Goal: Transaction & Acquisition: Book appointment/travel/reservation

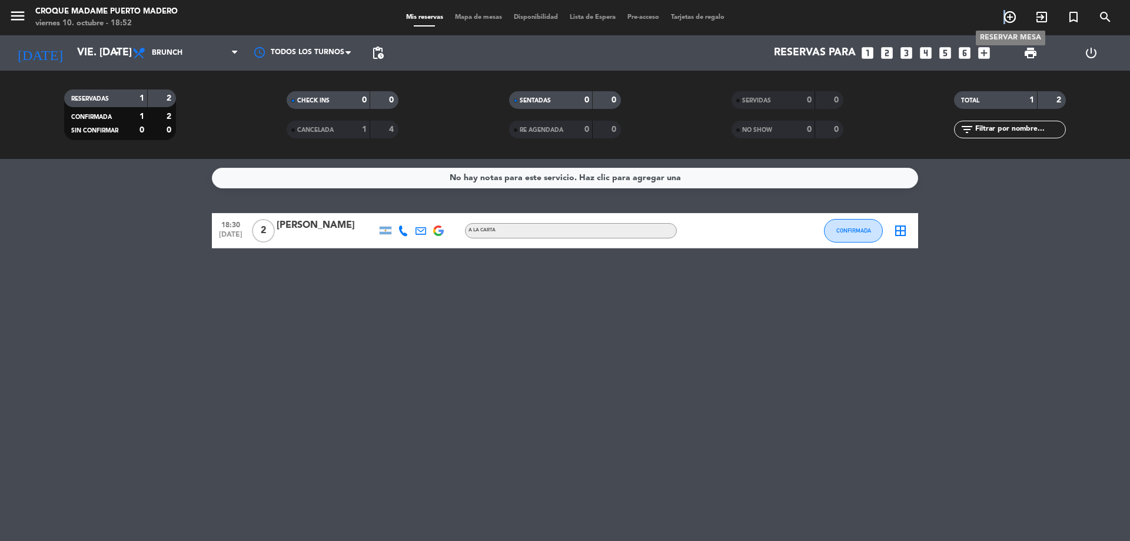
click at [1006, 14] on icon "add_circle_outline" at bounding box center [1010, 17] width 14 height 14
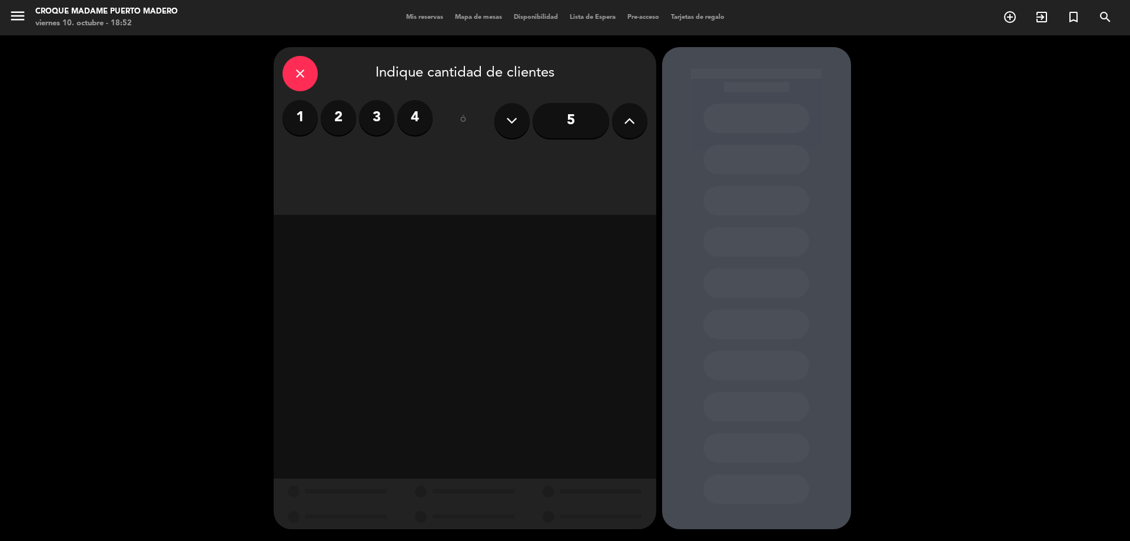
click at [625, 121] on icon at bounding box center [629, 121] width 11 height 18
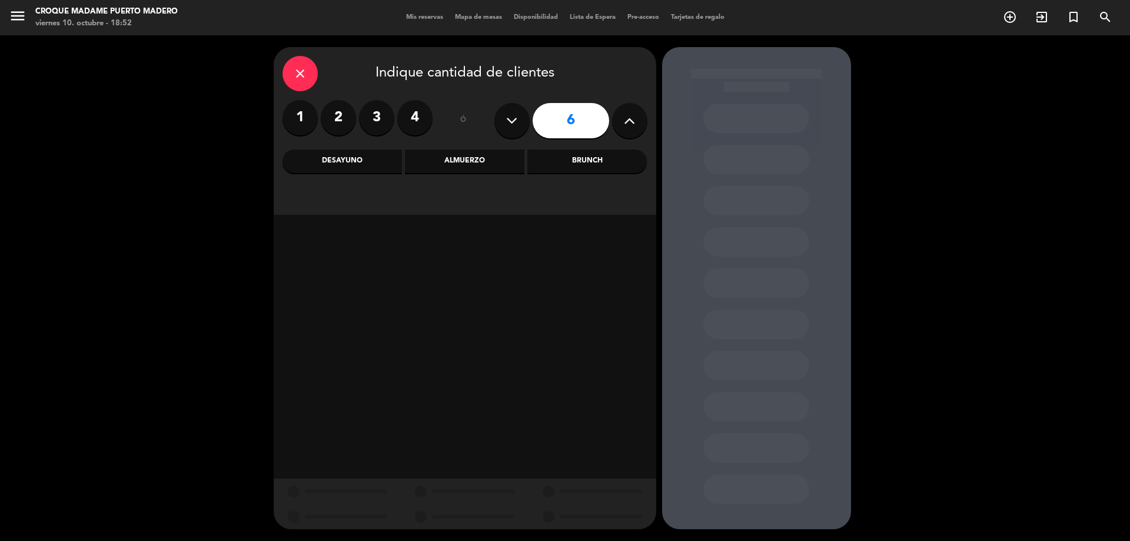
click at [479, 161] on div "Almuerzo" at bounding box center [464, 161] width 119 height 24
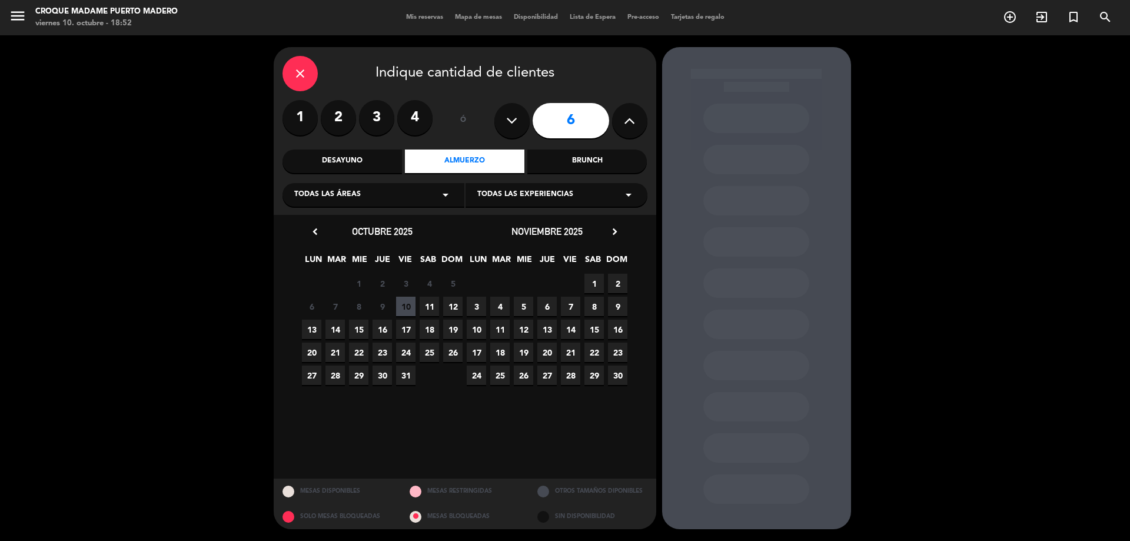
click at [314, 325] on span "13" at bounding box center [311, 329] width 19 height 19
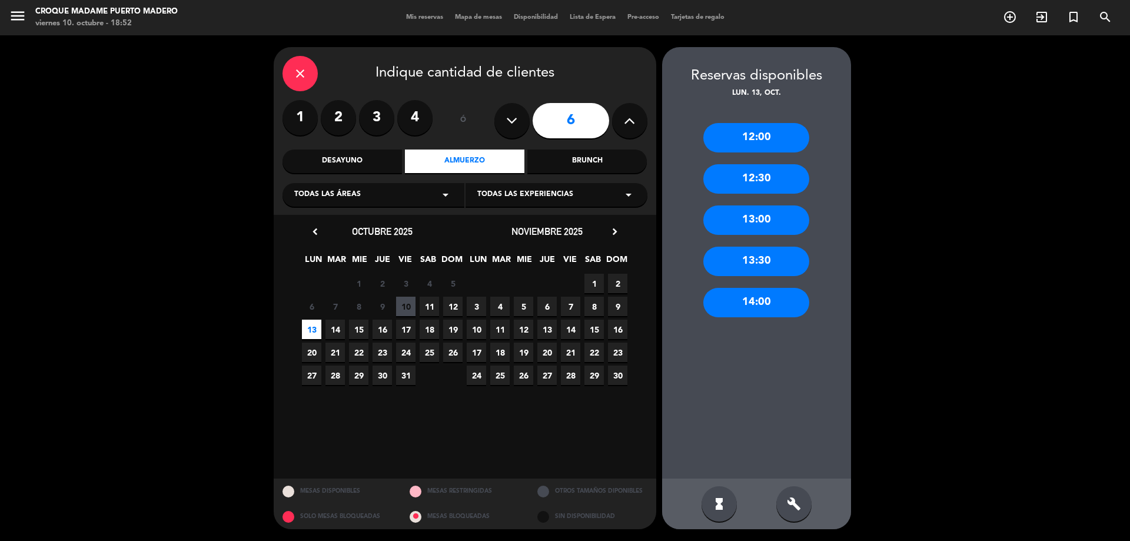
click at [749, 141] on div "12:00" at bounding box center [756, 137] width 106 height 29
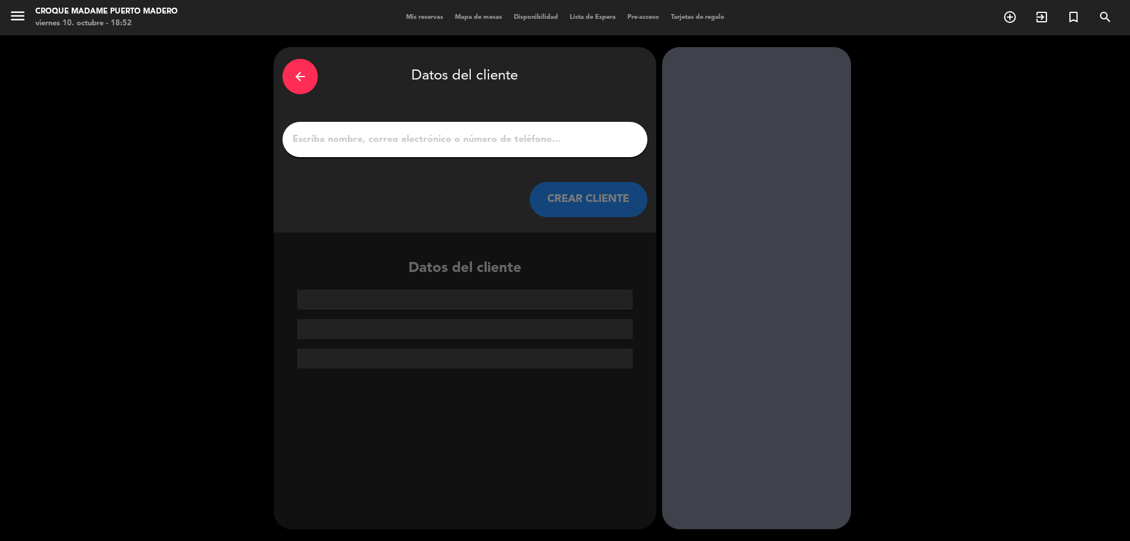
click at [397, 139] on input "1" at bounding box center [464, 139] width 347 height 16
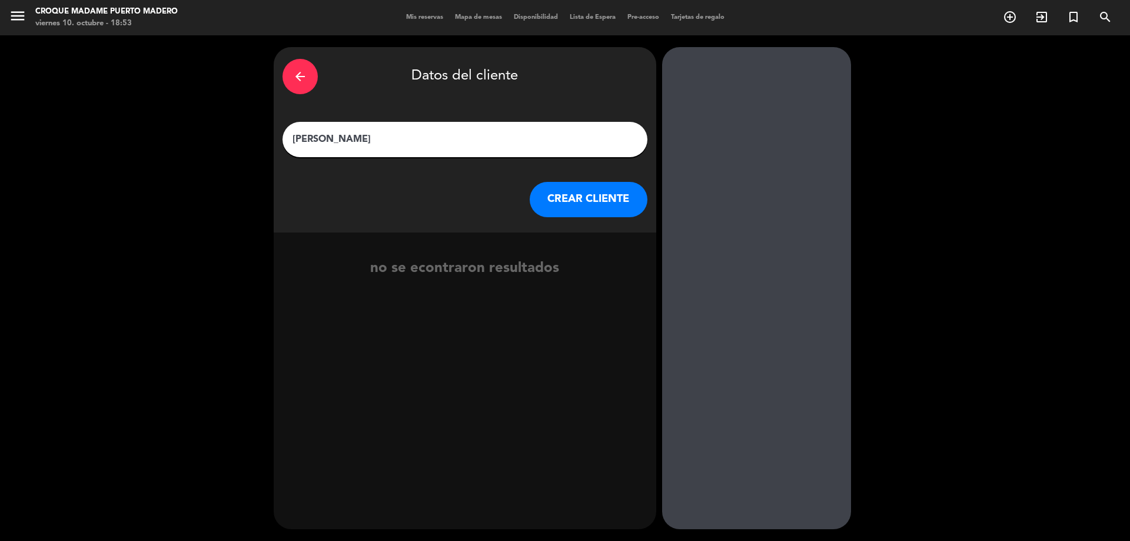
drag, startPoint x: 384, startPoint y: 137, endPoint x: 269, endPoint y: 164, distance: 118.4
click at [269, 164] on div "arrow_back Datos del cliente [PERSON_NAME] [PERSON_NAME] CLIENTE no se econtrar…" at bounding box center [565, 288] width 1130 height 506
drag, startPoint x: 354, startPoint y: 134, endPoint x: 251, endPoint y: 153, distance: 104.8
click at [251, 153] on div "arrow_back Datos del cliente [PERSON_NAME] [PERSON_NAME] CLIENTE no se econtrar…" at bounding box center [565, 288] width 1130 height 506
type input "[PERSON_NAME]"
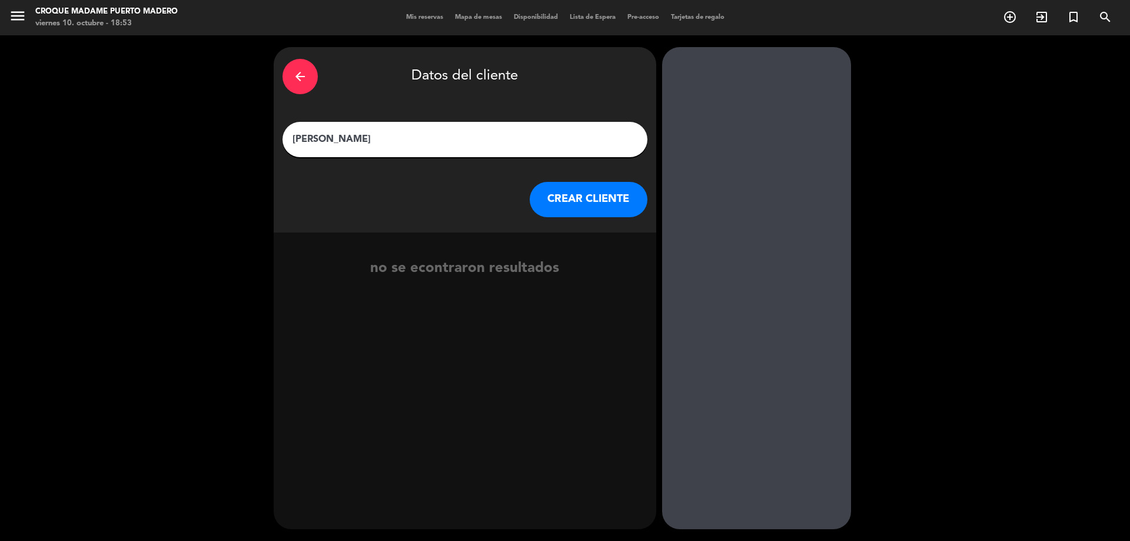
click at [532, 191] on button "CREAR CLIENTE" at bounding box center [589, 199] width 118 height 35
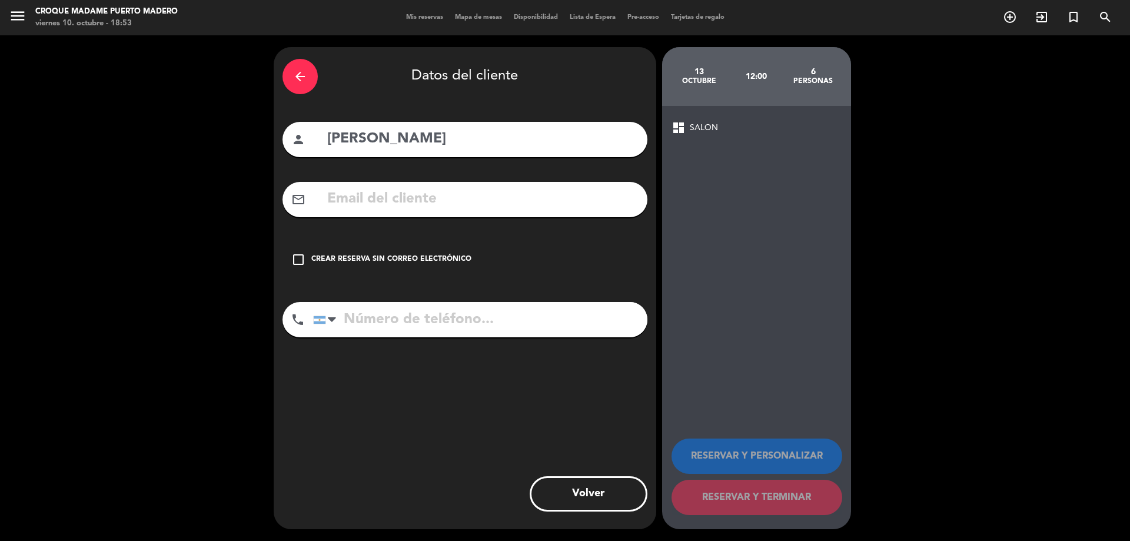
click at [523, 192] on input "text" at bounding box center [482, 199] width 313 height 24
paste input "[EMAIL_ADDRESS][DOMAIN_NAME]"
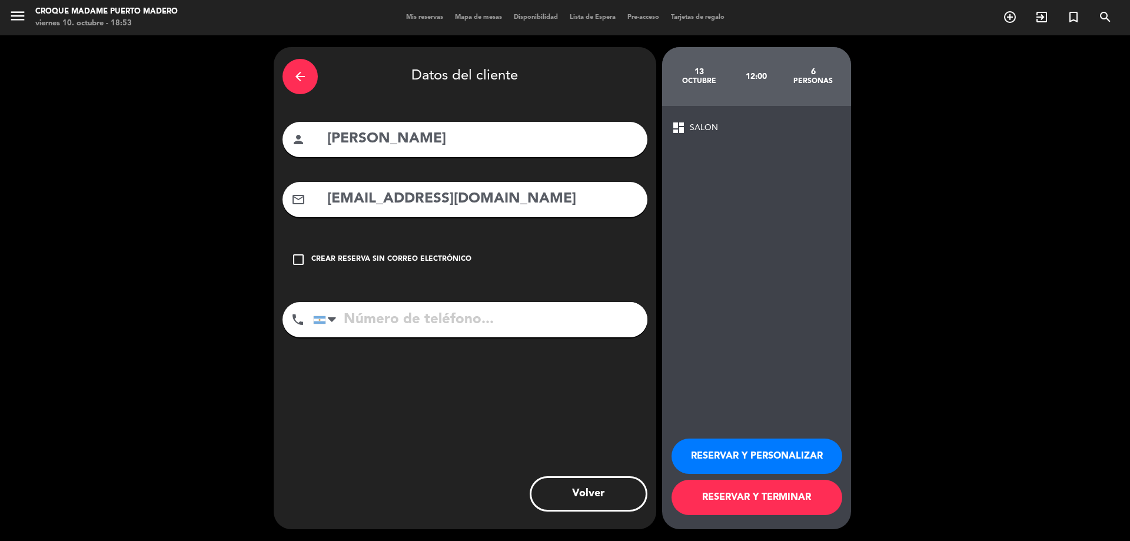
type input "[EMAIL_ADDRESS][DOMAIN_NAME]"
click at [376, 321] on input "tel" at bounding box center [480, 319] width 334 height 35
type input "1164981511"
click at [755, 503] on button "RESERVAR Y TERMINAR" at bounding box center [757, 497] width 171 height 35
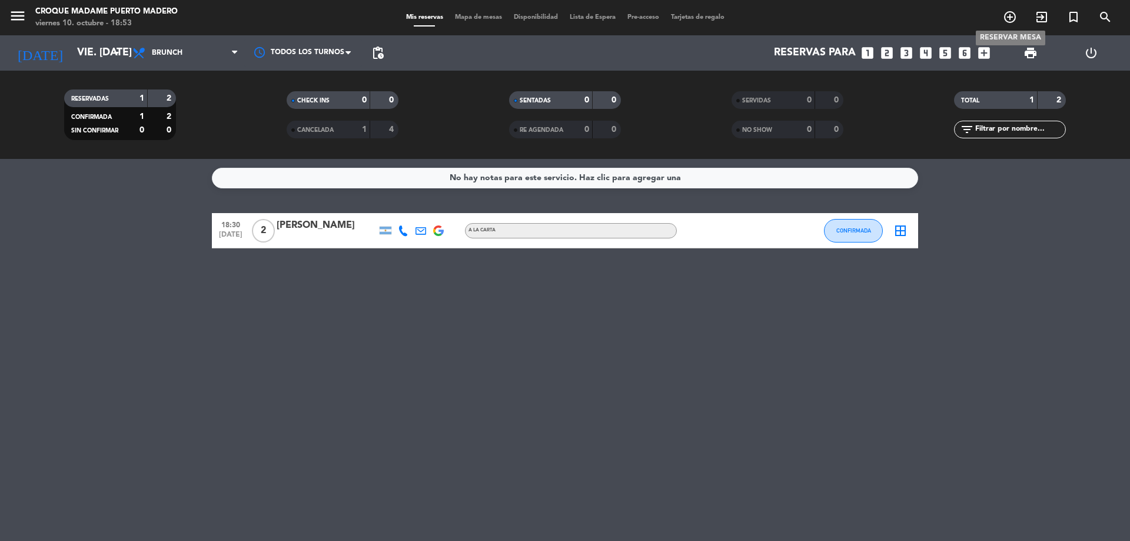
click at [1003, 9] on span "add_circle_outline" at bounding box center [1010, 17] width 32 height 20
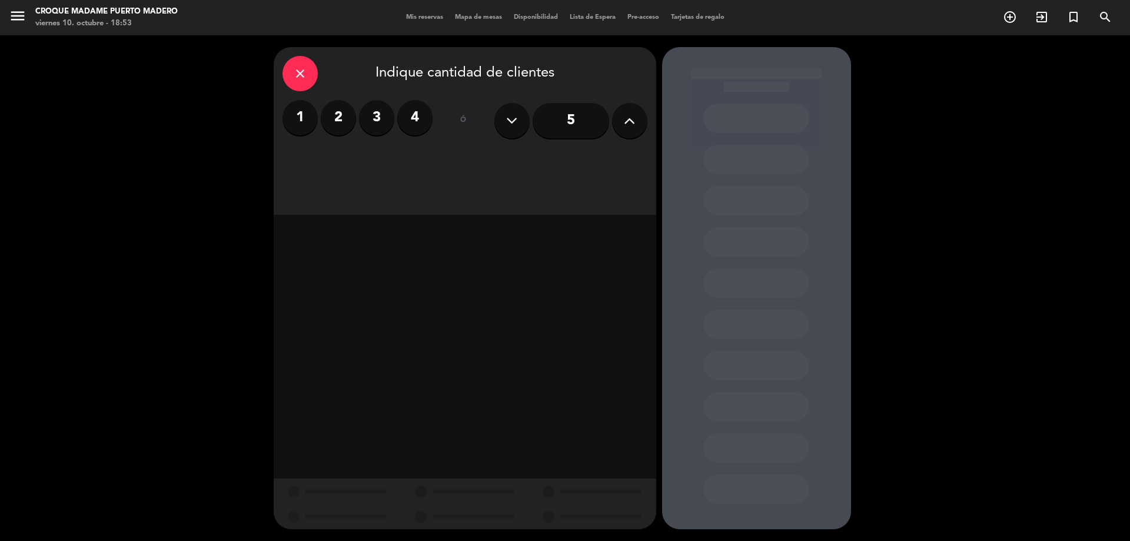
click at [621, 115] on button at bounding box center [629, 120] width 35 height 35
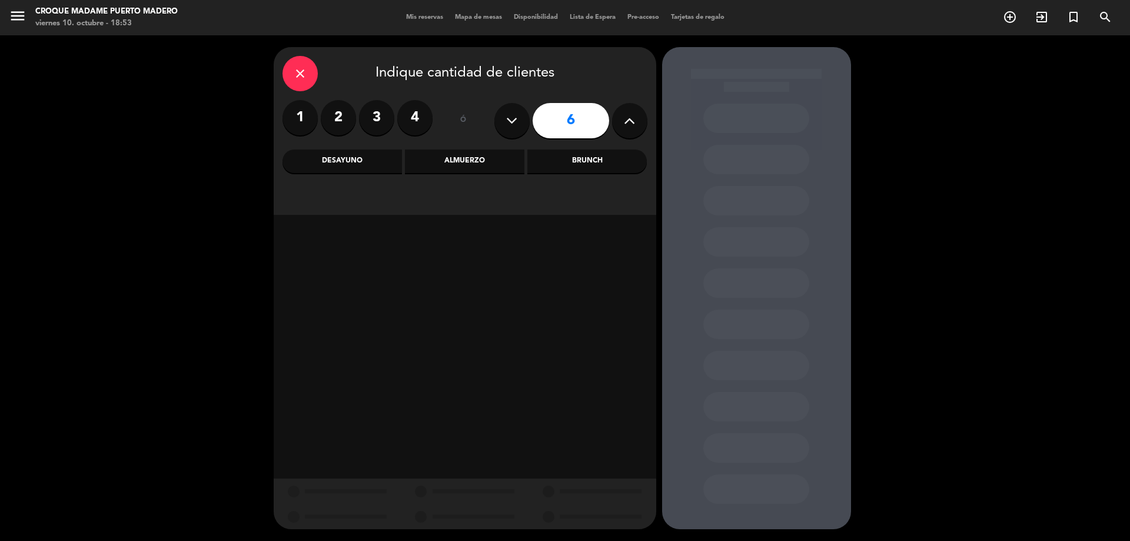
click at [626, 125] on icon at bounding box center [629, 121] width 11 height 18
type input "7"
drag, startPoint x: 490, startPoint y: 158, endPoint x: 469, endPoint y: 158, distance: 20.6
click at [488, 158] on div "Almuerzo" at bounding box center [464, 161] width 119 height 24
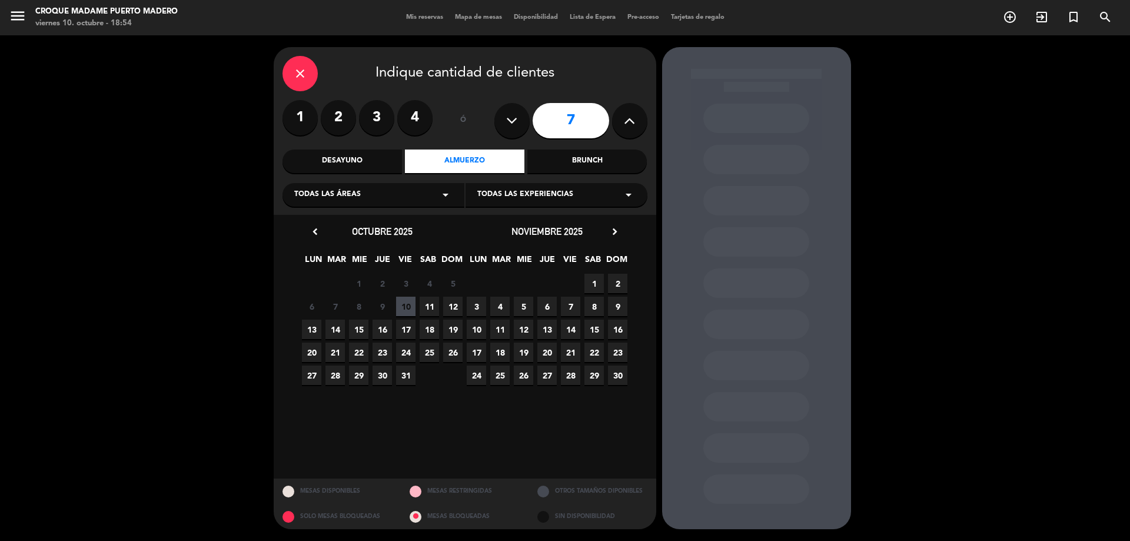
click at [335, 329] on span "14" at bounding box center [334, 329] width 19 height 19
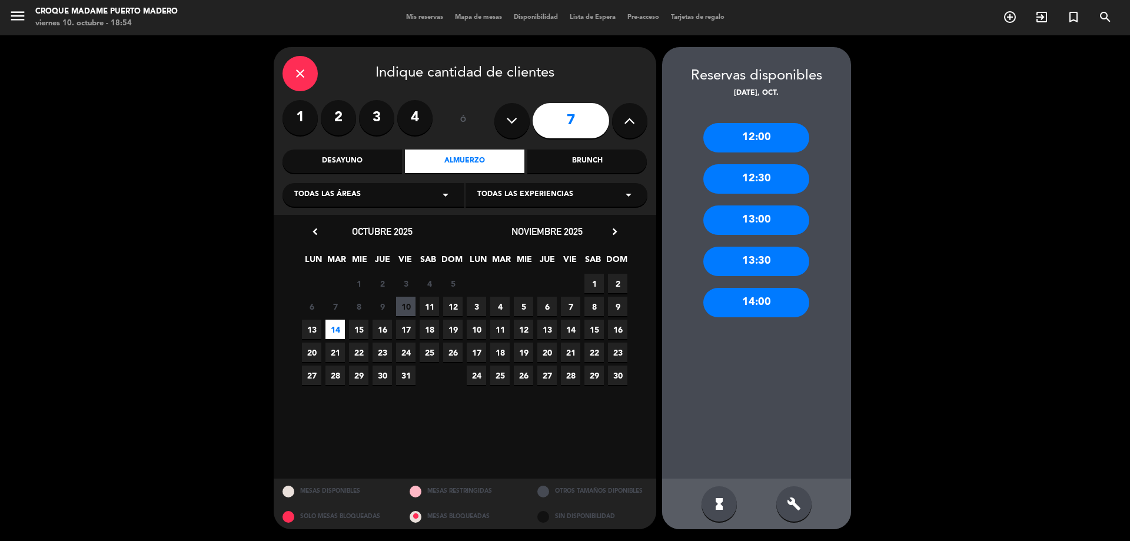
click at [714, 133] on div "12:00" at bounding box center [756, 137] width 106 height 29
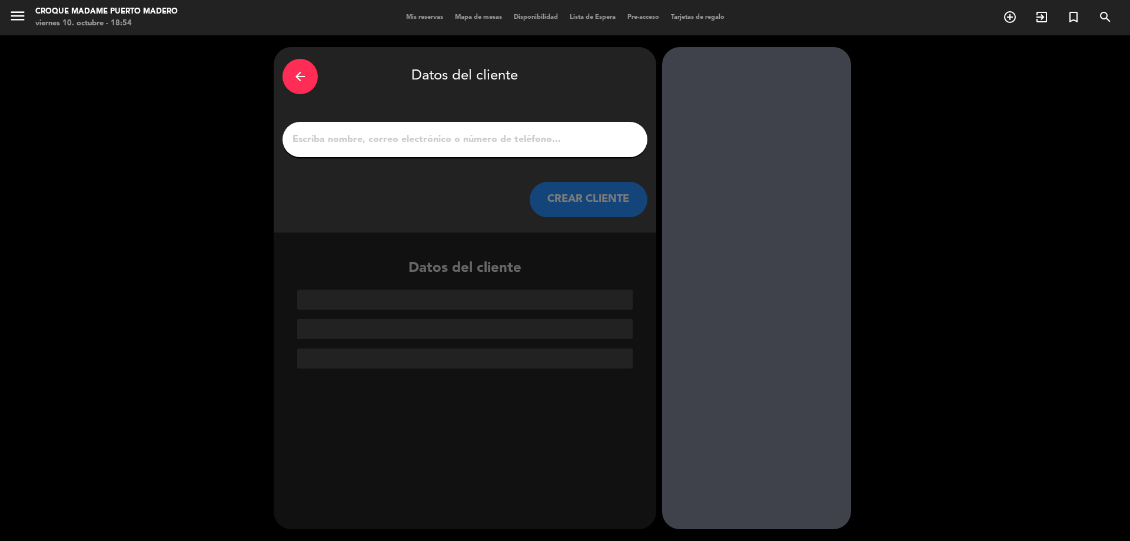
click at [434, 136] on input "1" at bounding box center [464, 139] width 347 height 16
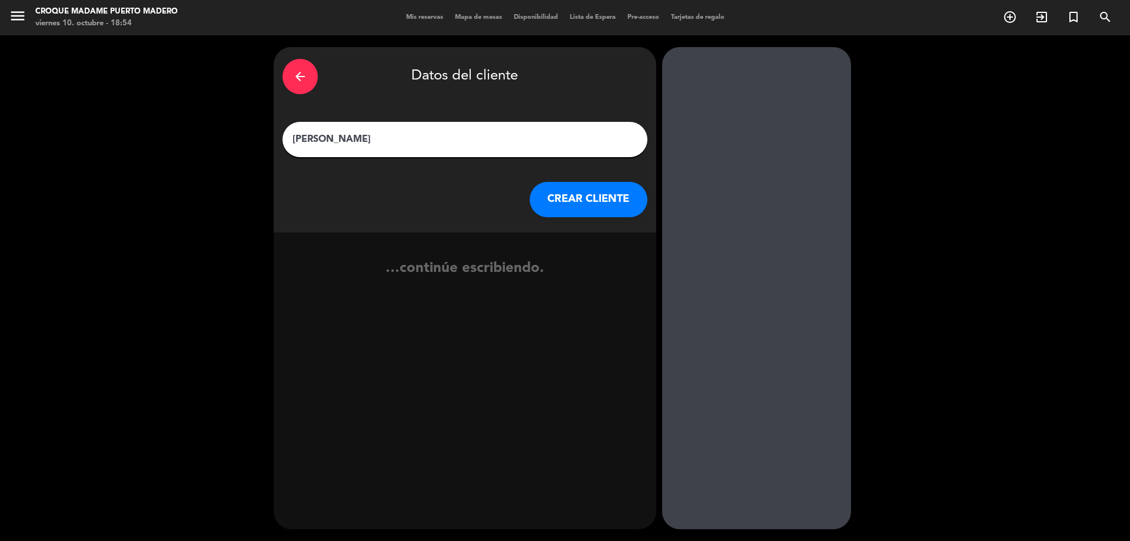
type input "[PERSON_NAME]"
click at [610, 208] on button "CREAR CLIENTE" at bounding box center [589, 199] width 118 height 35
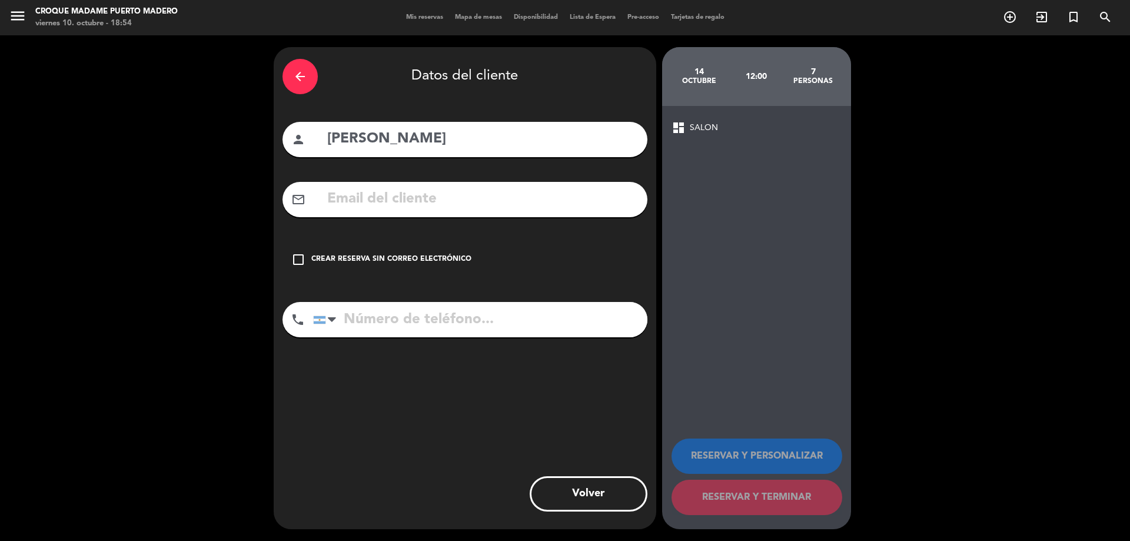
click at [372, 190] on input "text" at bounding box center [482, 199] width 313 height 24
paste input "[EMAIL_ADDRESS][DOMAIN_NAME]"
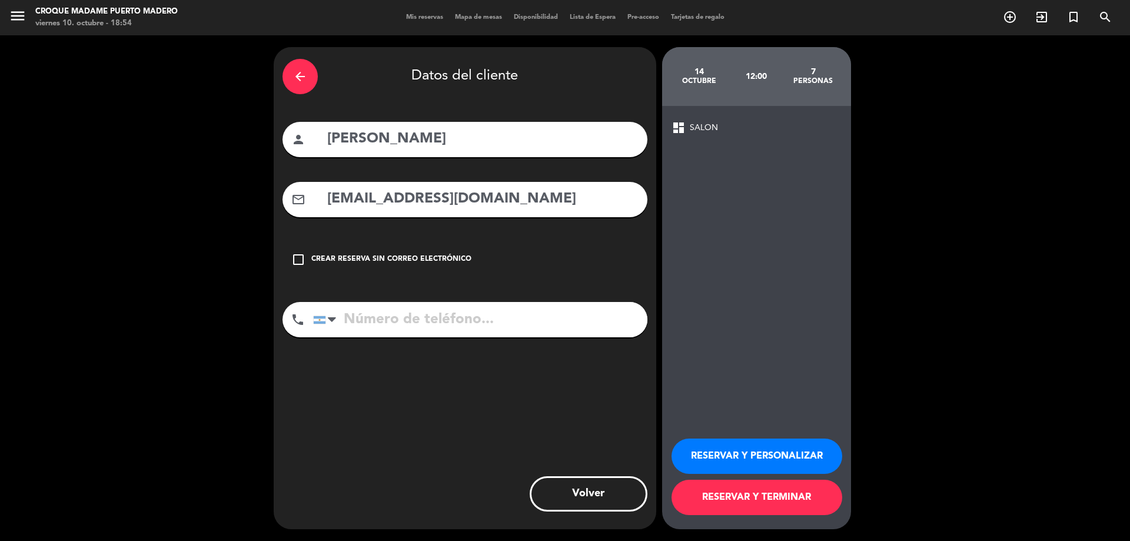
type input "[EMAIL_ADDRESS][DOMAIN_NAME]"
click at [406, 325] on input "tel" at bounding box center [480, 319] width 334 height 35
type input "1164981511"
click at [803, 500] on button "RESERVAR Y TERMINAR" at bounding box center [757, 497] width 171 height 35
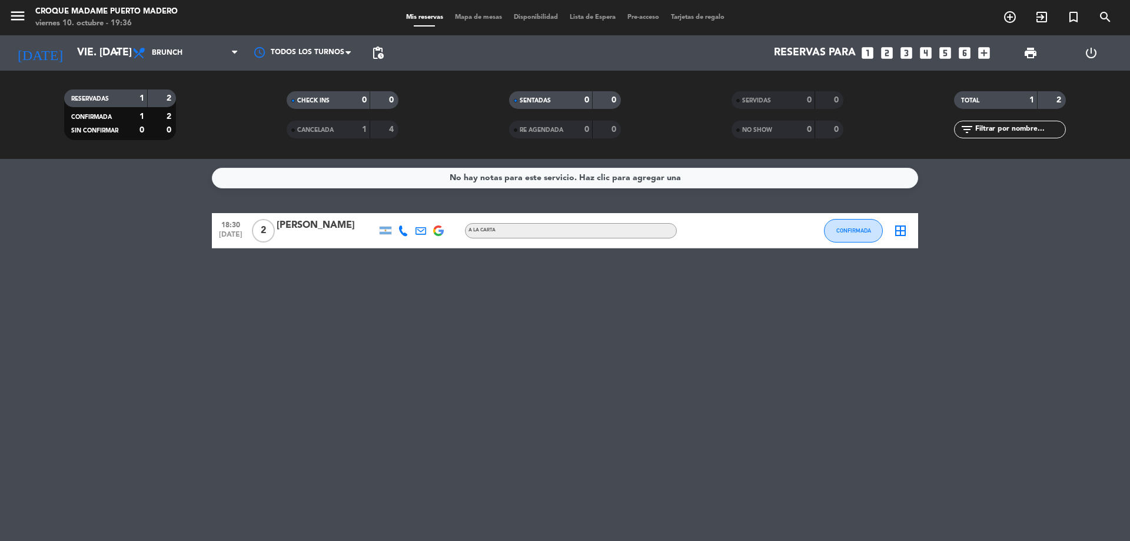
drag, startPoint x: 184, startPoint y: 174, endPoint x: 714, endPoint y: 317, distance: 549.4
click at [714, 317] on div "No hay notas para este servicio. Haz clic para agregar una 18:30 [DATE] 2 [PERS…" at bounding box center [565, 350] width 1130 height 382
click at [830, 367] on div "No hay notas para este servicio. Haz clic para agregar una 18:30 [DATE] 2 [PERS…" at bounding box center [565, 350] width 1130 height 382
